Goal: Transaction & Acquisition: Purchase product/service

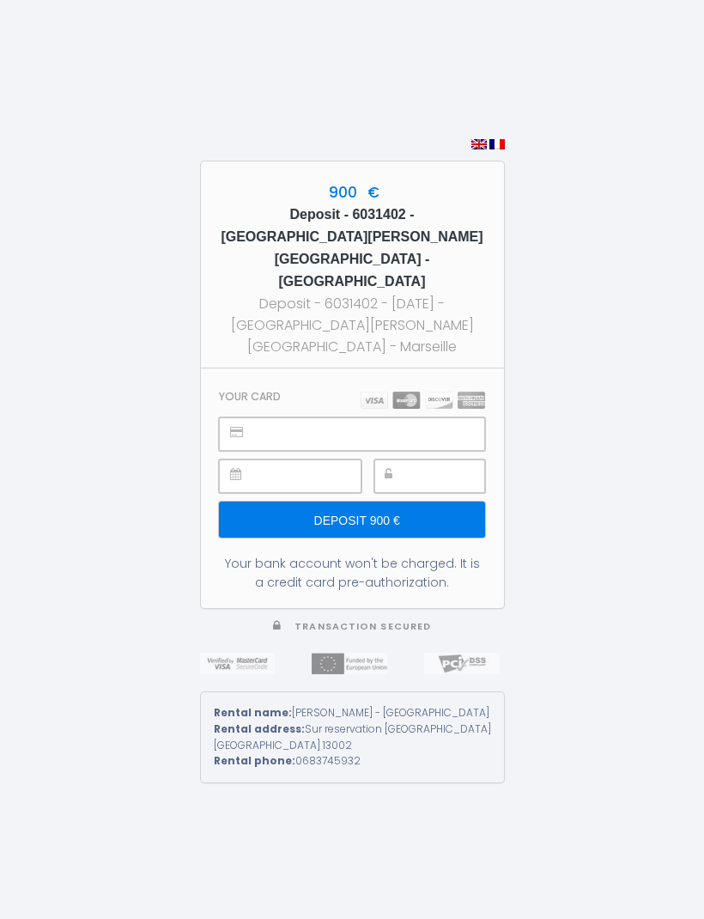
click at [341, 420] on div at bounding box center [371, 434] width 226 height 32
click at [443, 496] on div at bounding box center [430, 481] width 111 height 42
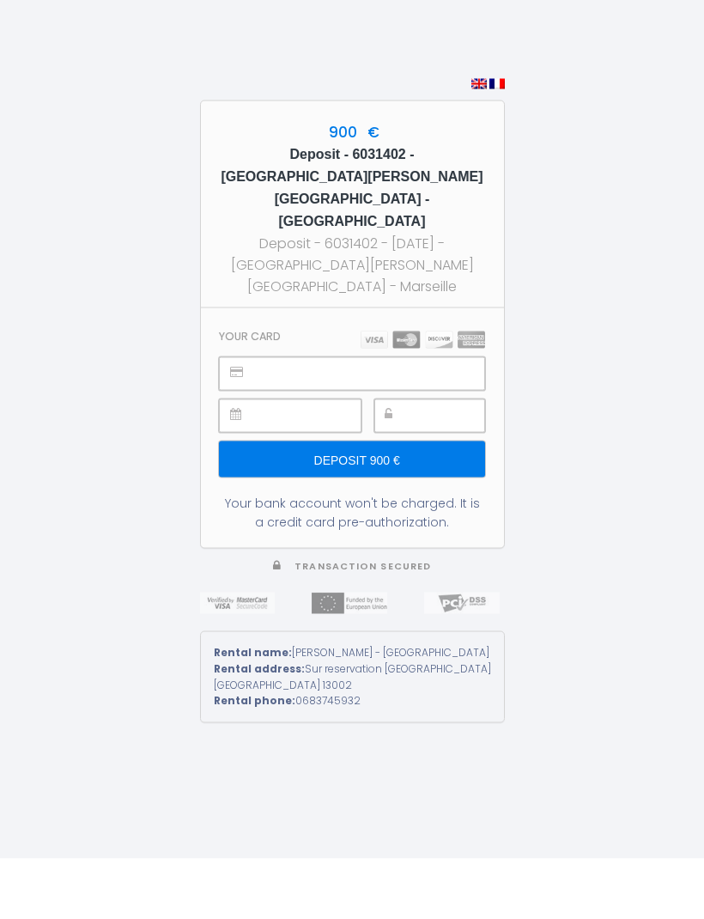
click at [434, 502] on input "Deposit 900 €" at bounding box center [351, 520] width 265 height 36
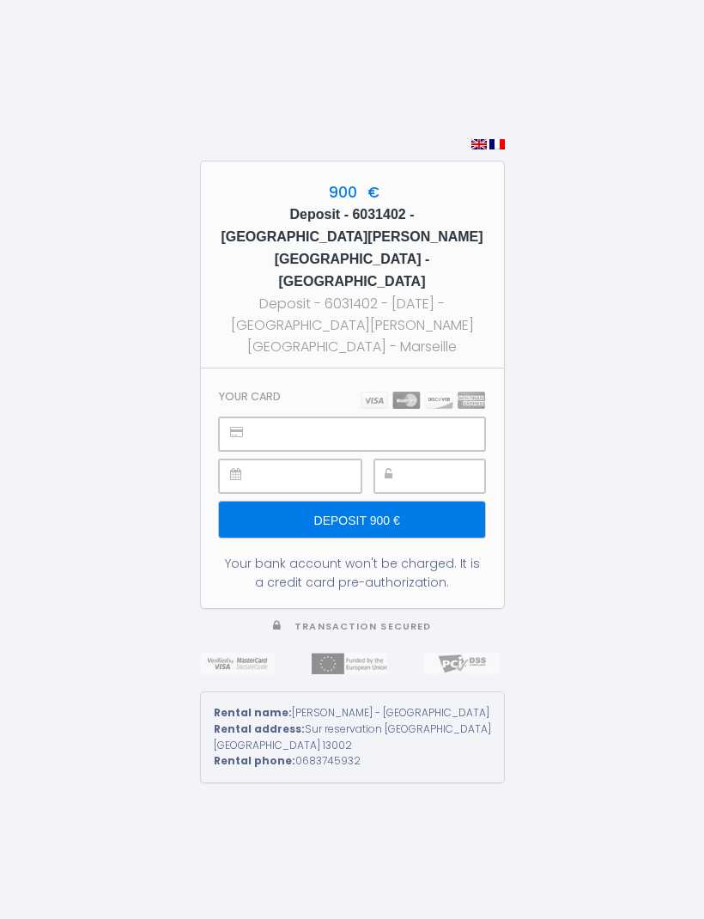
click at [243, 441] on div at bounding box center [351, 435] width 265 height 34
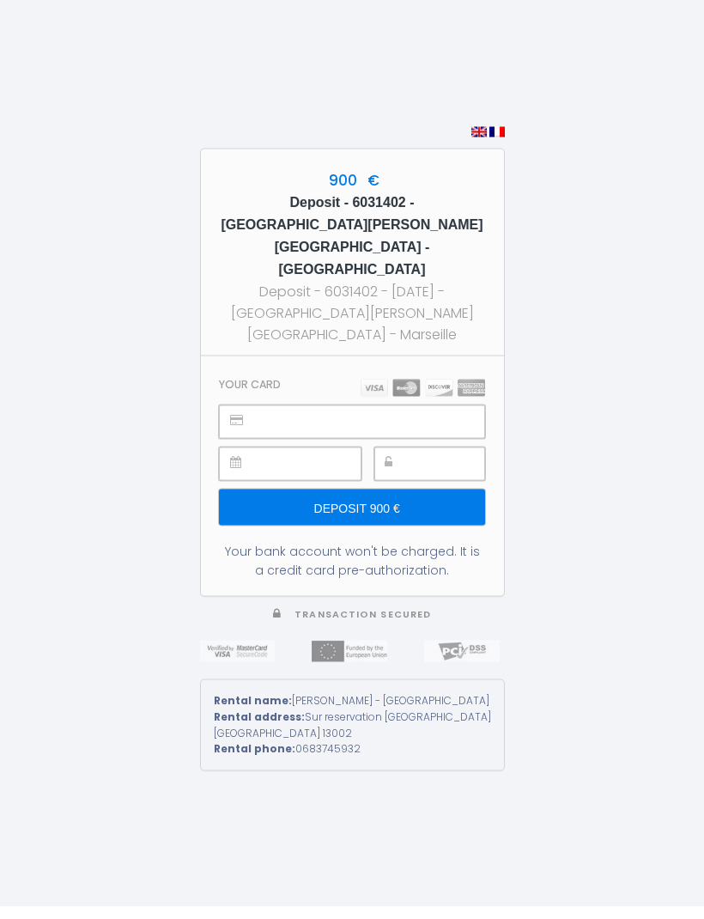
click at [437, 521] on input "Deposit 900 €" at bounding box center [351, 520] width 265 height 36
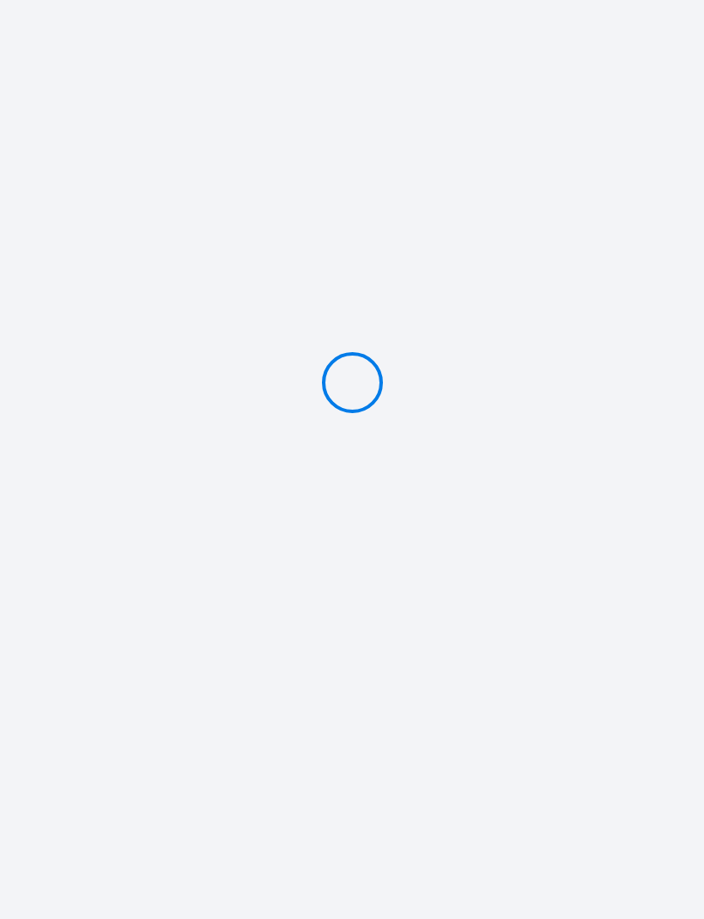
type input "Deposit 900 €"
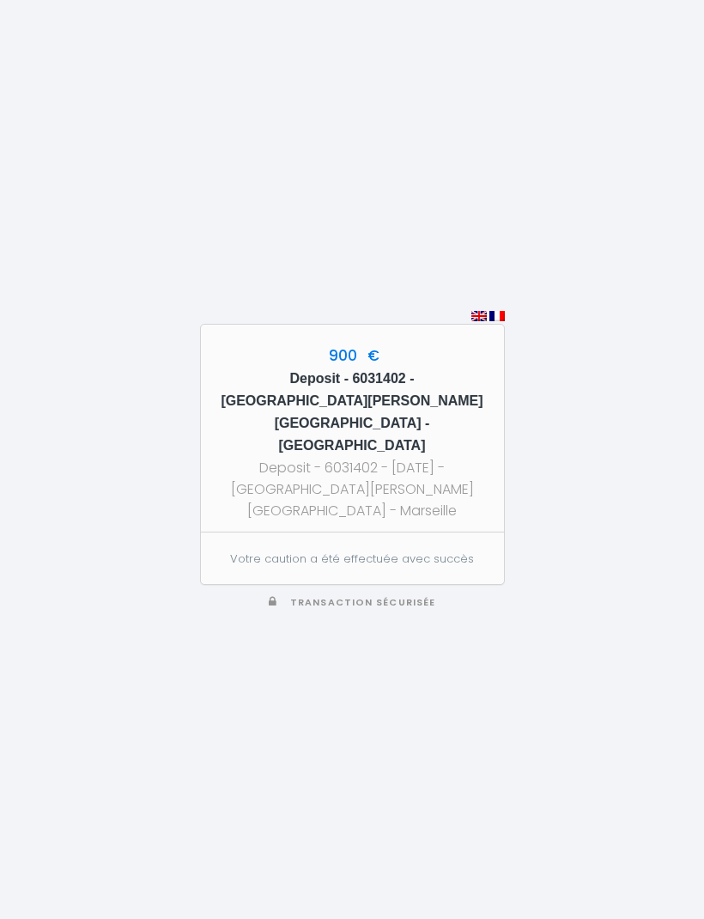
scroll to position [1, 0]
